Goal: Contribute content: Add original content to the website for others to see

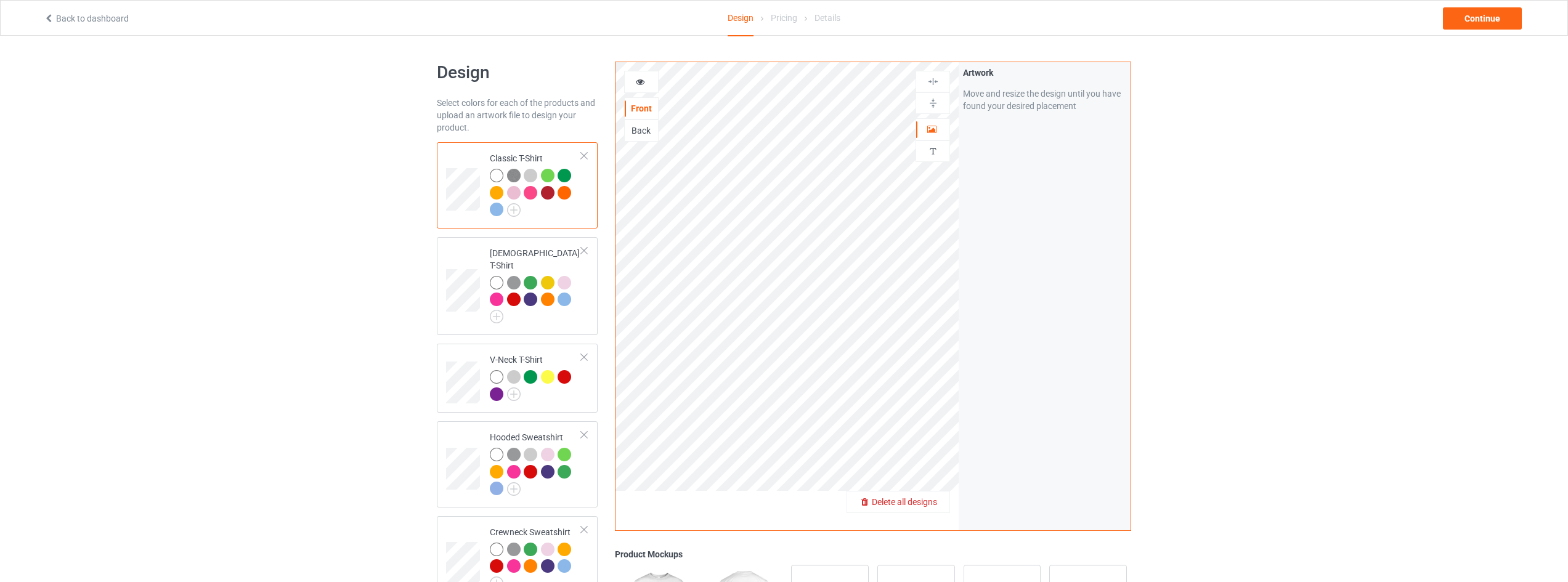
click at [929, 506] on span "Delete all designs" at bounding box center [905, 502] width 65 height 10
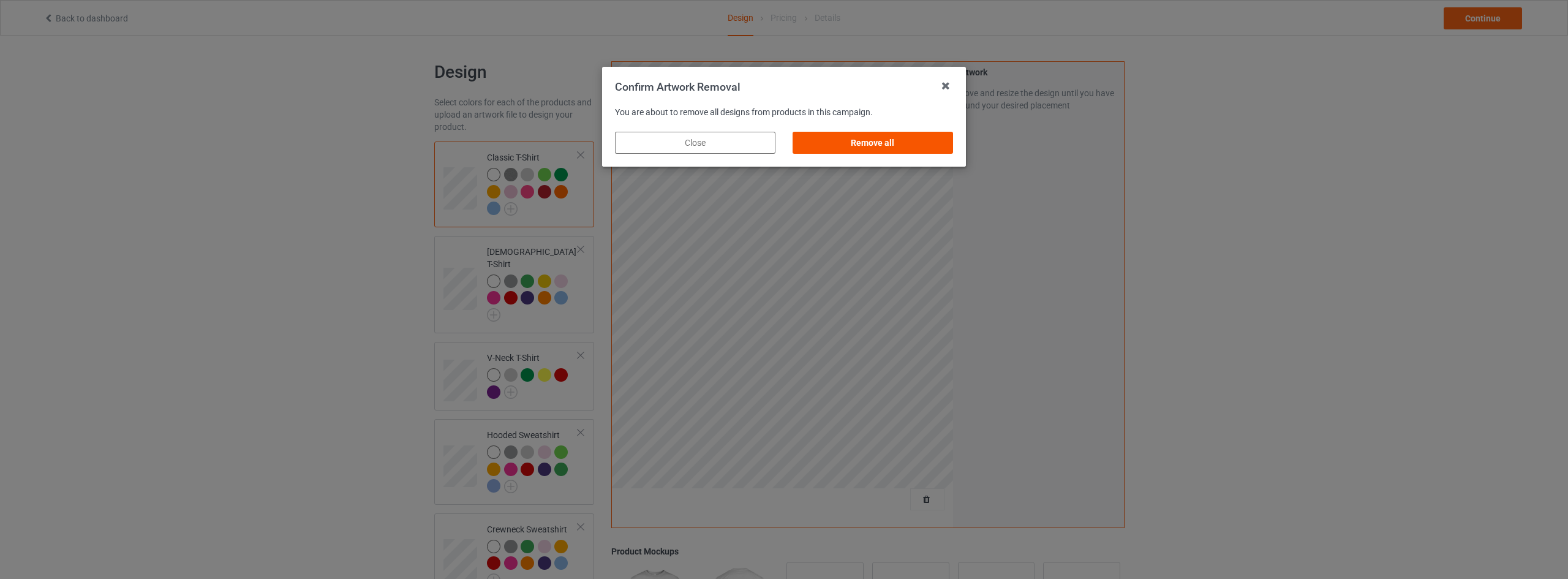
click at [886, 144] on div "Remove all" at bounding box center [873, 143] width 160 height 22
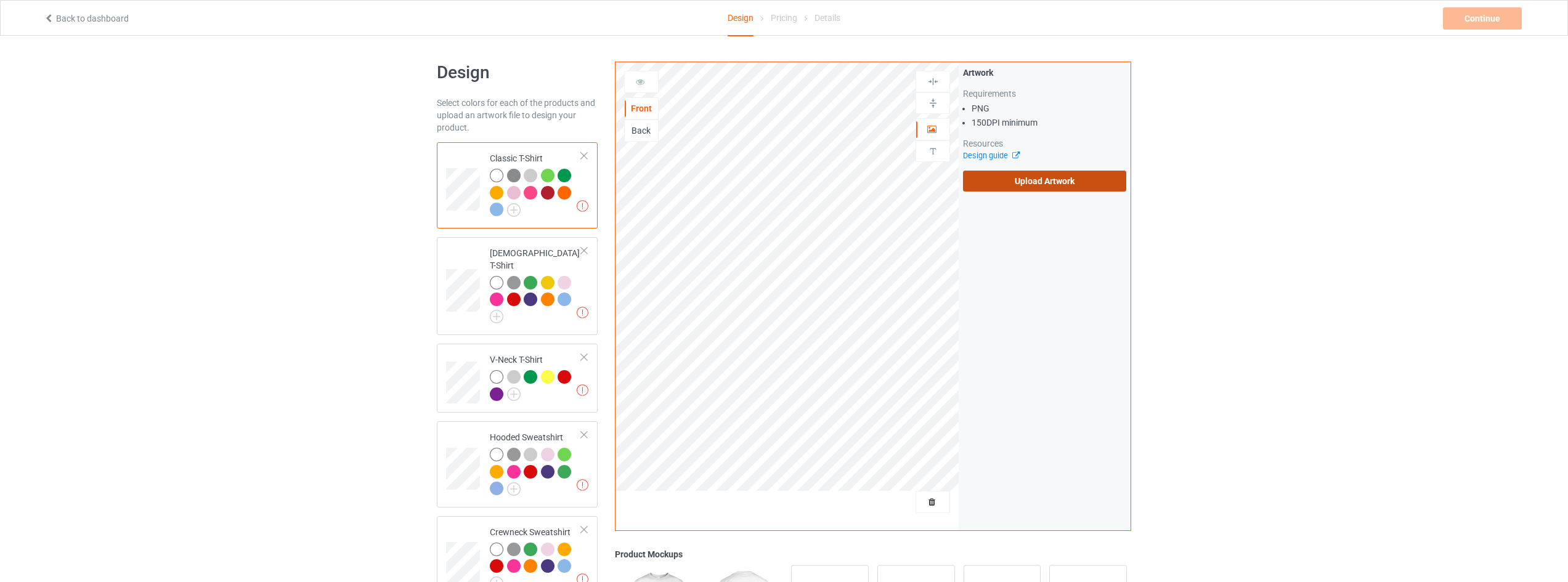
click at [1037, 179] on label "Upload Artwork" at bounding box center [1045, 181] width 163 height 21
click at [0, 0] on input "Upload Artwork" at bounding box center [0, 0] width 0 height 0
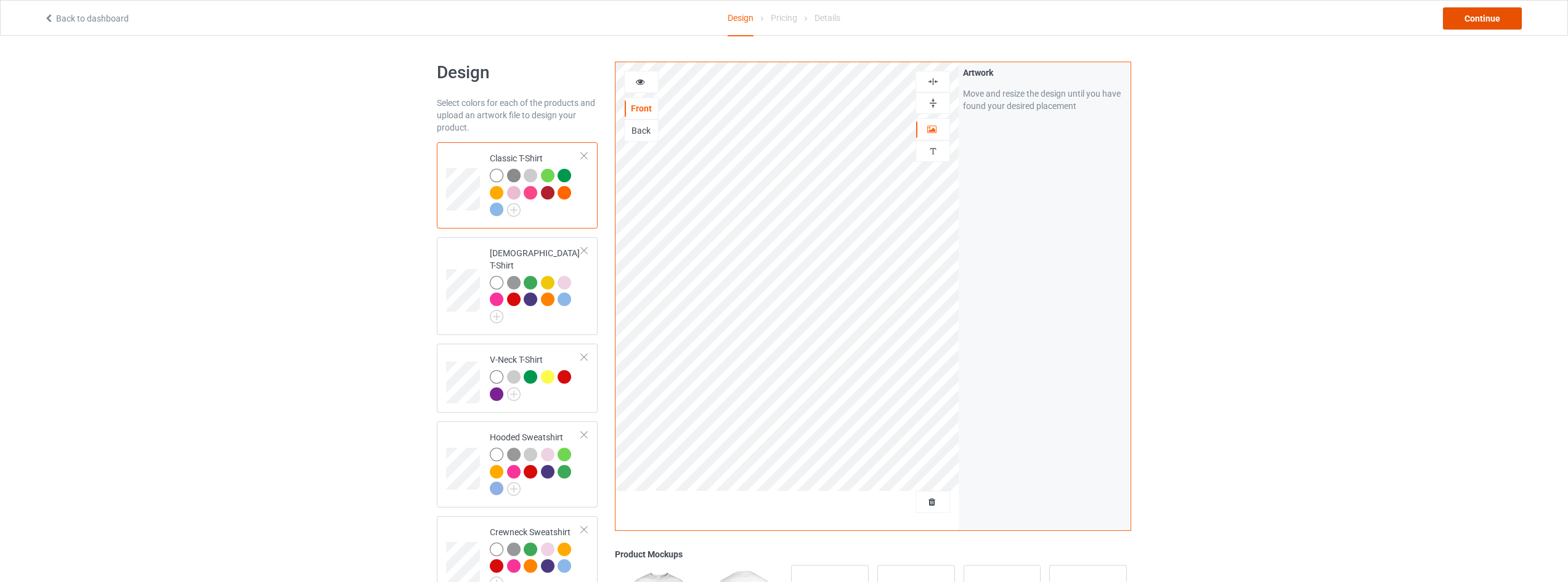
click at [1480, 16] on div "Continue" at bounding box center [1482, 19] width 79 height 22
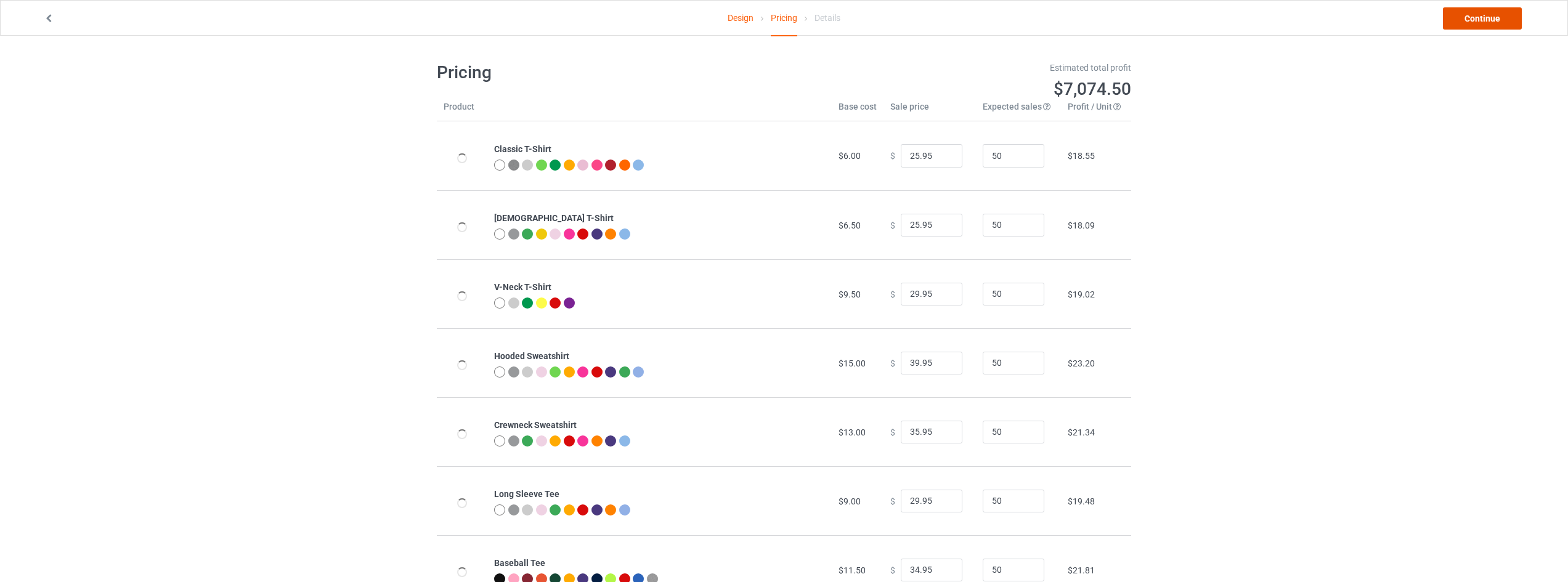
click at [1480, 17] on link "Continue" at bounding box center [1482, 19] width 79 height 22
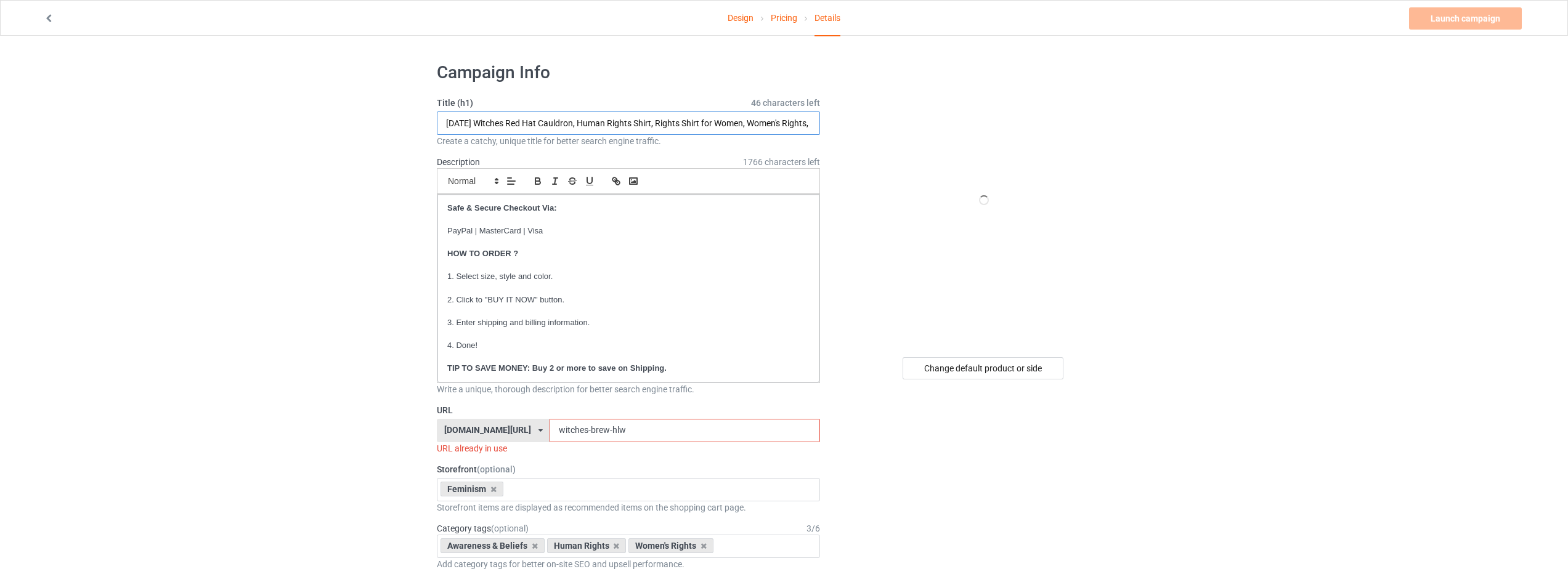
click at [563, 123] on input "[DATE] Witches Red Hat Cauldron, Human Rights Shirt, Rights Shirt for Women, Wo…" at bounding box center [628, 123] width 383 height 24
drag, startPoint x: 587, startPoint y: 120, endPoint x: 769, endPoint y: 145, distance: 183.7
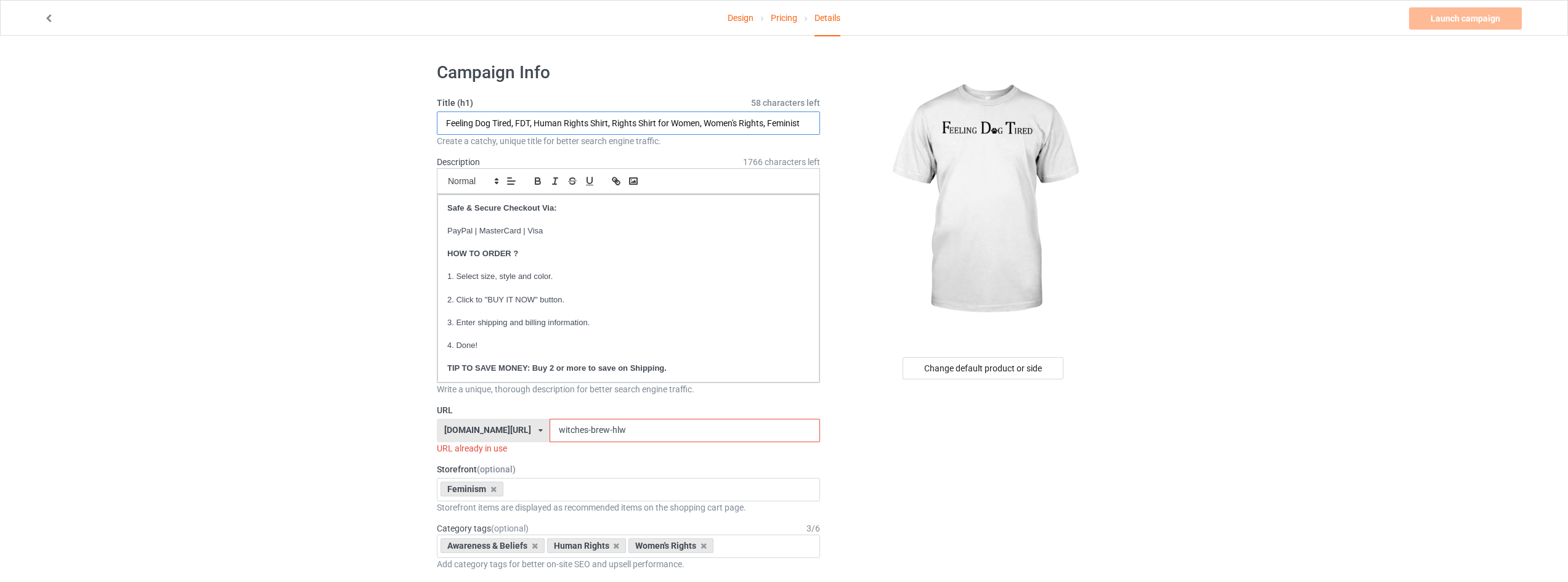
type input "Feeling Dog Tired, FDT, Human Rights Shirt, Rights Shirt for Women, Women's Rig…"
drag, startPoint x: 687, startPoint y: 438, endPoint x: 710, endPoint y: 420, distance: 29.2
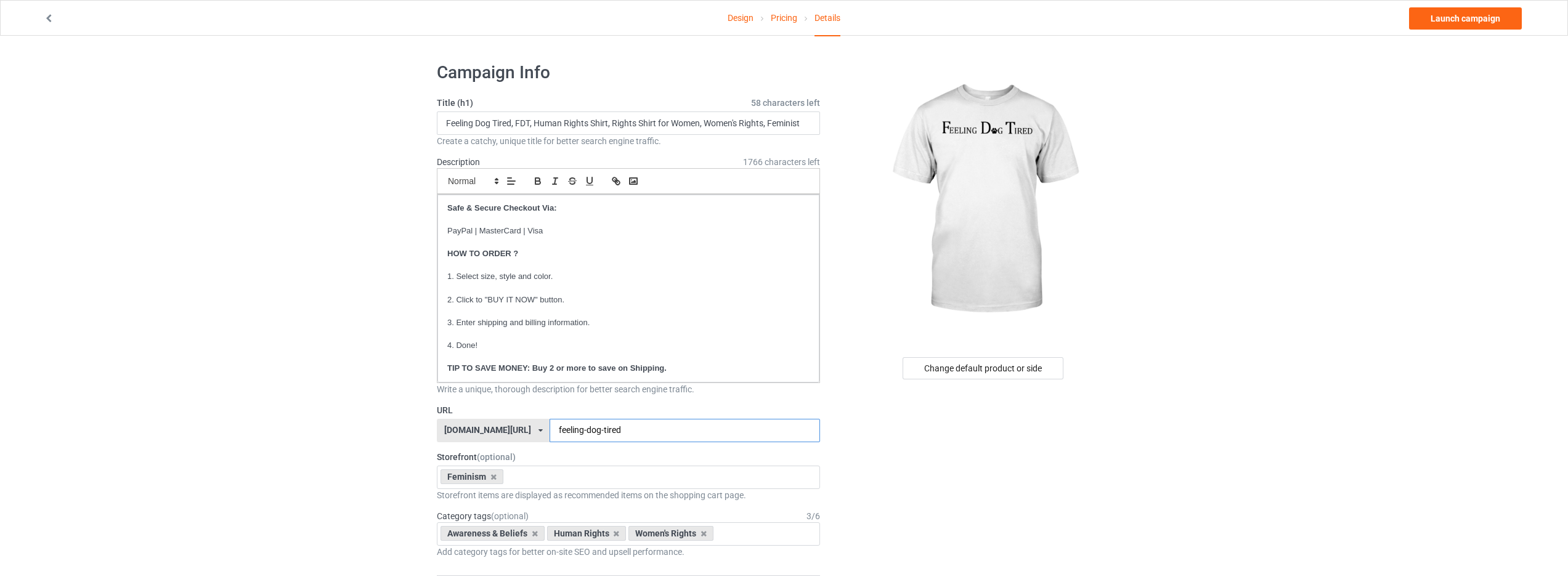
type input "feeling-dog-tired"
click at [1461, 16] on link "Launch campaign" at bounding box center [1465, 19] width 113 height 22
